Goal: Task Accomplishment & Management: Manage account settings

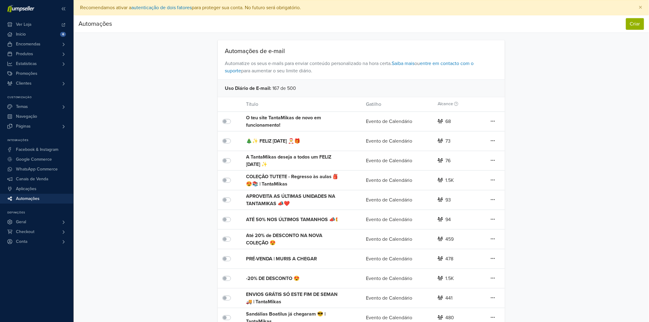
scroll to position [72, 0]
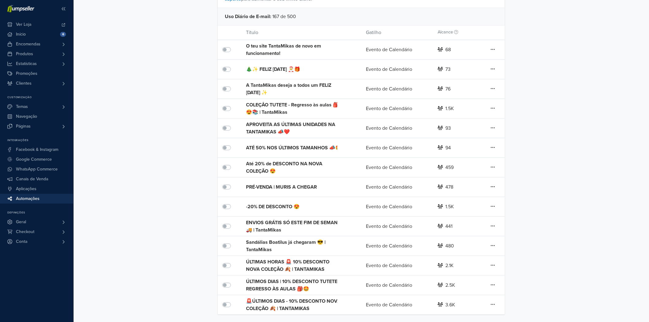
click at [287, 225] on div "ENVIOS GRÁTIS SÓ ESTE FIM DE SEMANA 🚚 | TantaMikas" at bounding box center [294, 226] width 96 height 15
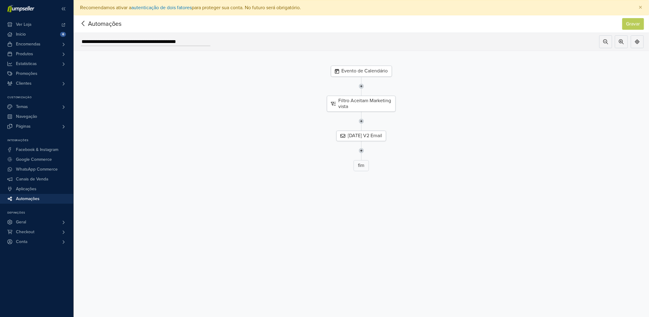
click at [379, 68] on div "Evento de Calendário" at bounding box center [361, 71] width 61 height 11
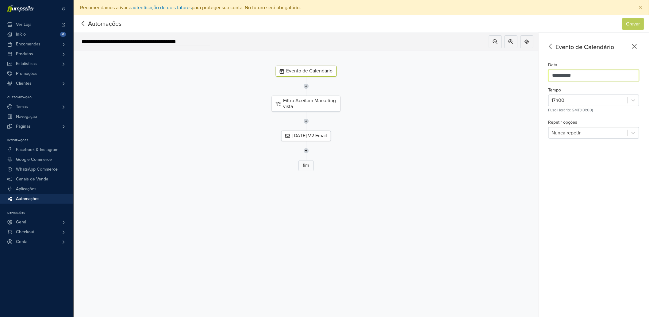
click at [600, 73] on input "**********" at bounding box center [594, 76] width 91 height 12
click at [624, 148] on div "27" at bounding box center [599, 151] width 49 height 12
type input "**********"
click at [594, 100] on div at bounding box center [588, 100] width 73 height 9
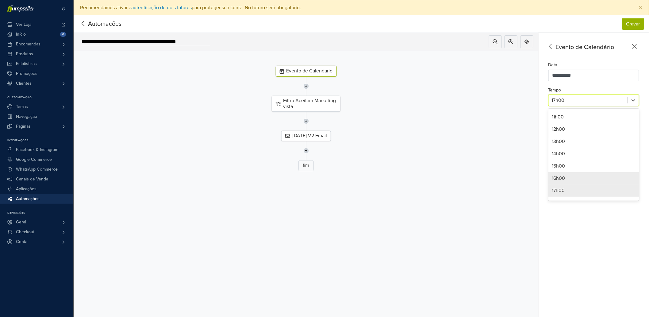
scroll to position [205, 0]
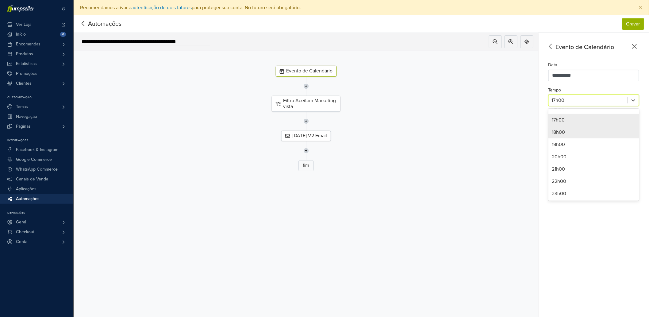
click at [572, 133] on div "18h00" at bounding box center [594, 132] width 91 height 12
click at [307, 141] on div "[DATE] V2 Email" at bounding box center [306, 136] width 50 height 10
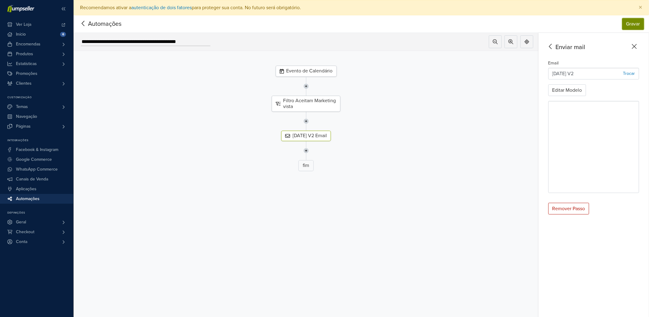
click at [638, 23] on button "Gravar" at bounding box center [634, 24] width 22 height 12
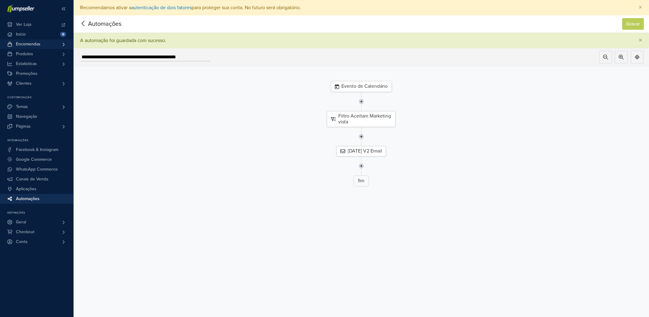
click at [47, 46] on link "Encomendas" at bounding box center [36, 44] width 73 height 10
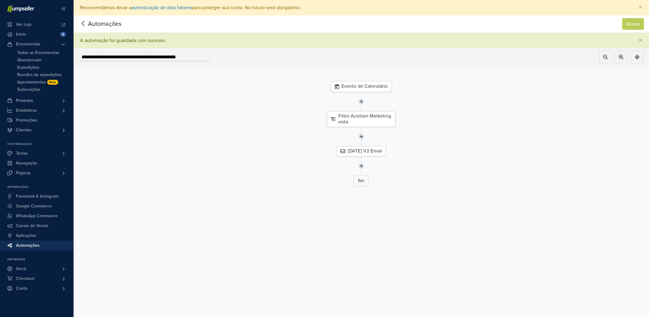
click at [637, 30] on nav "Automações Gravar Automações Gravar" at bounding box center [362, 23] width 576 height 17
